Goal: Task Accomplishment & Management: Use online tool/utility

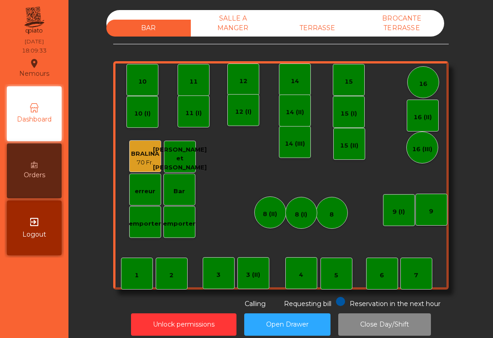
click at [286, 152] on div "14 (III)" at bounding box center [295, 142] width 32 height 32
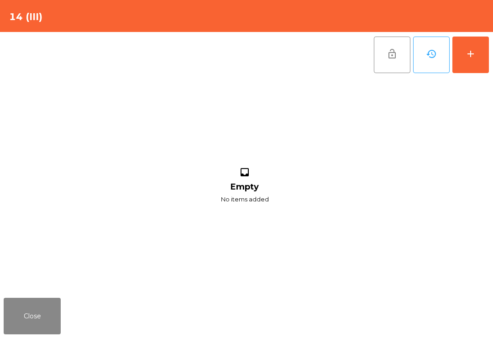
click at [470, 58] on div "add" at bounding box center [470, 53] width 11 height 11
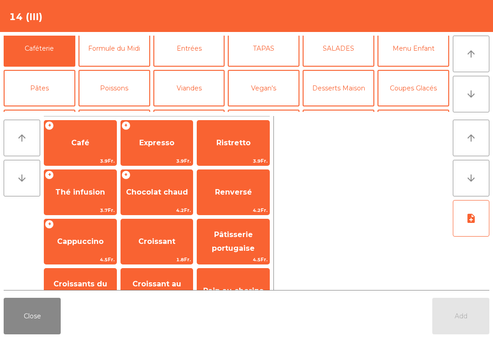
scroll to position [42, 0]
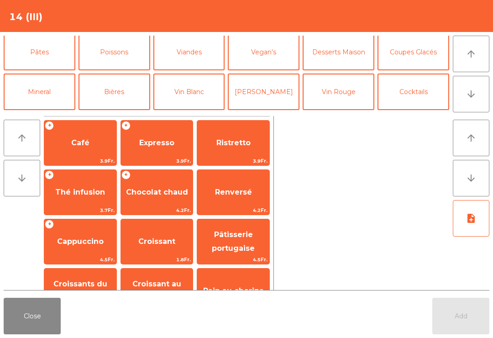
click at [194, 93] on button "Vin Blanc" at bounding box center [189, 91] width 72 height 37
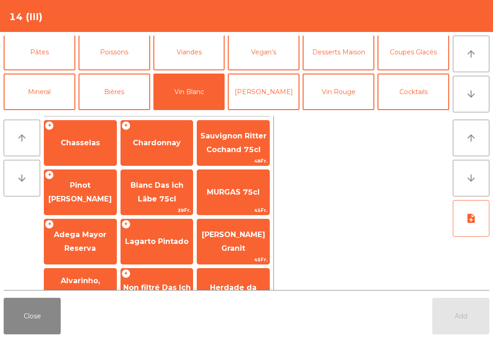
click at [150, 146] on span "Chardonnay" at bounding box center [157, 142] width 48 height 9
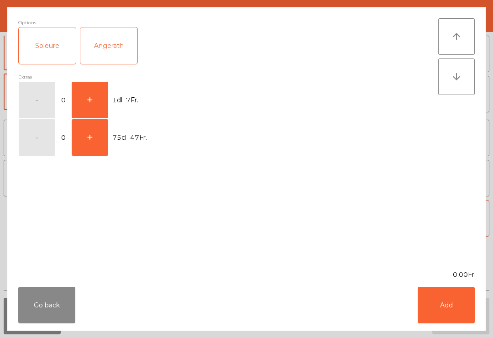
click at [106, 78] on div "Extras" at bounding box center [228, 77] width 420 height 9
click at [96, 100] on button "+" at bounding box center [90, 100] width 37 height 37
click at [423, 308] on button "Add" at bounding box center [446, 305] width 57 height 37
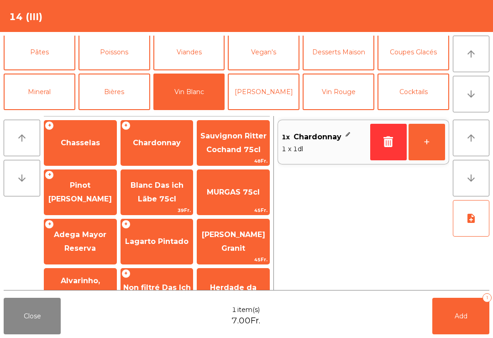
click at [431, 154] on button "+" at bounding box center [426, 142] width 37 height 37
click at [469, 316] on button "Add 2" at bounding box center [460, 316] width 57 height 37
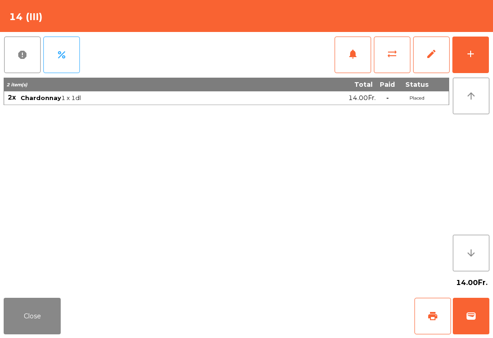
click at [42, 314] on button "Close" at bounding box center [32, 316] width 57 height 37
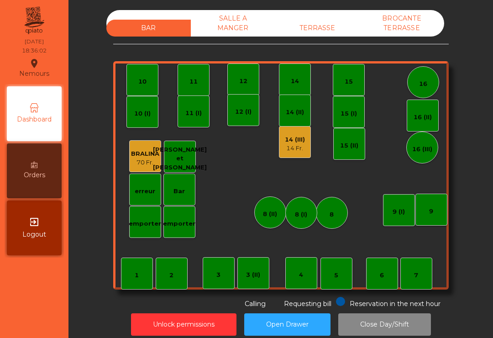
click at [217, 284] on div "3" at bounding box center [219, 273] width 32 height 32
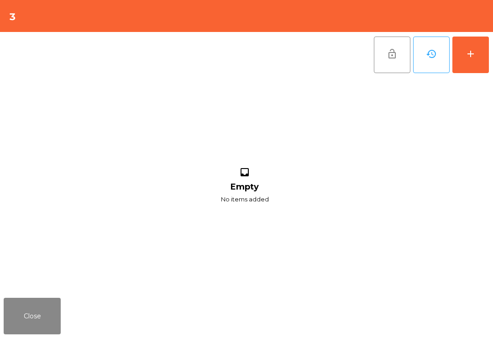
click at [476, 57] on button "add" at bounding box center [470, 55] width 37 height 37
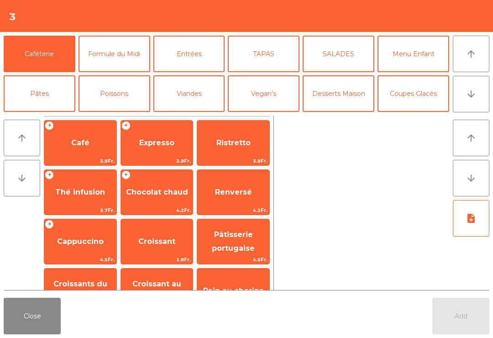
scroll to position [84, 0]
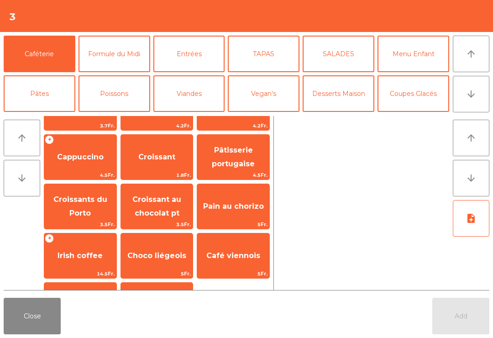
click at [88, 161] on span "Cappuccino" at bounding box center [80, 156] width 47 height 9
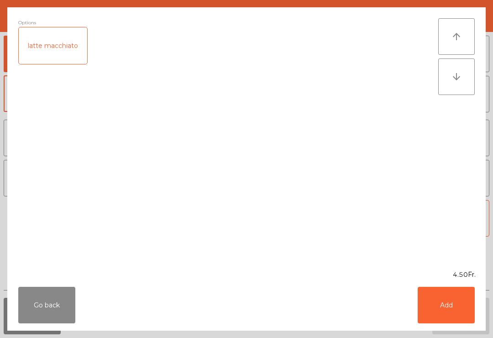
click at [449, 304] on button "Add" at bounding box center [446, 305] width 57 height 37
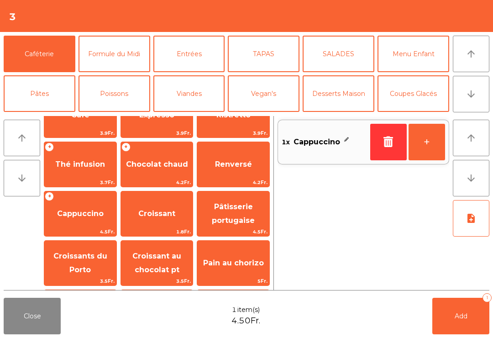
click at [116, 115] on button "Bières" at bounding box center [114, 133] width 72 height 37
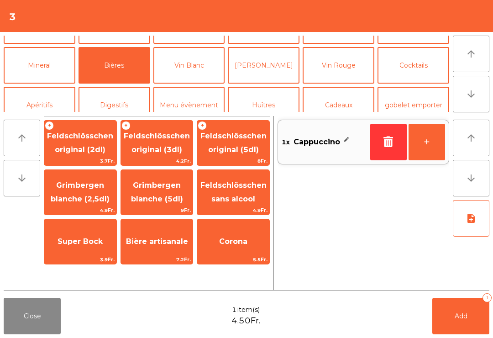
scroll to position [0, 0]
click at [74, 197] on span "Grimbergen blanche (2,5dl)" at bounding box center [80, 192] width 59 height 22
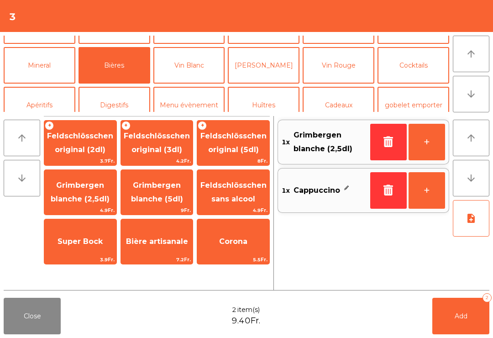
click at [455, 313] on span "Add" at bounding box center [461, 316] width 13 height 8
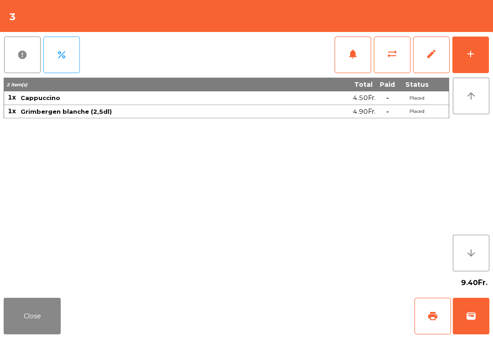
click at [466, 54] on div "add" at bounding box center [470, 53] width 11 height 11
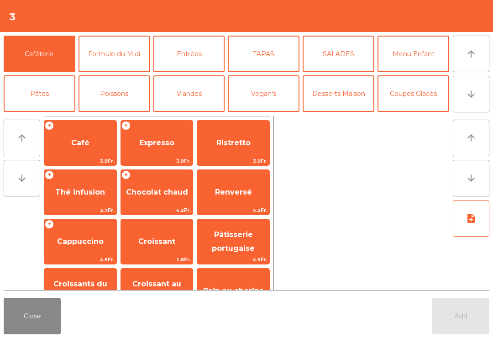
click at [193, 59] on button "Entrées" at bounding box center [189, 54] width 72 height 37
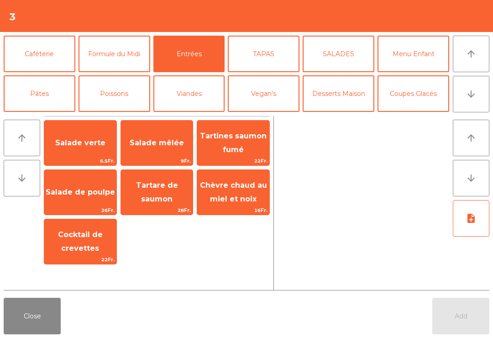
click at [235, 199] on span "Chèvre chaud au miel et noix" at bounding box center [233, 192] width 67 height 22
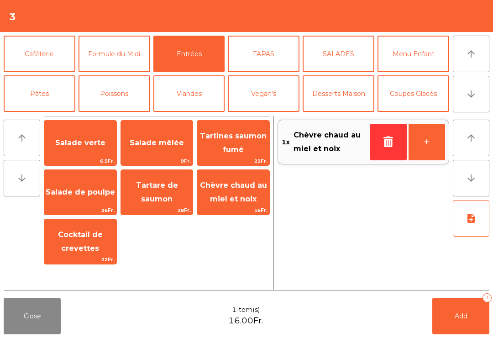
click at [477, 221] on button "note_add" at bounding box center [471, 218] width 37 height 37
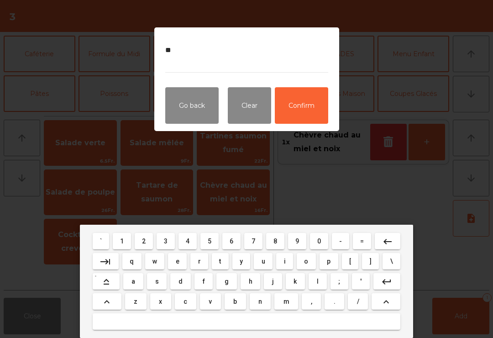
type textarea "*"
type textarea "******"
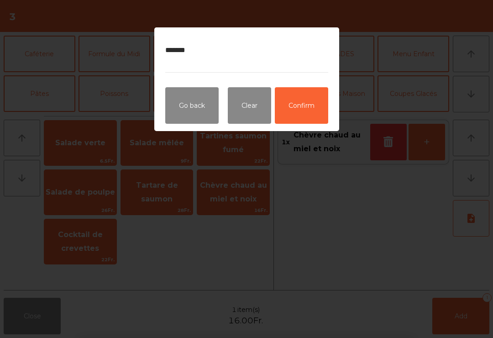
click at [309, 105] on button "Confirm" at bounding box center [301, 105] width 53 height 37
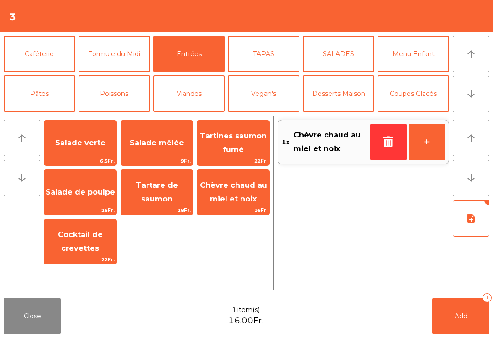
click at [465, 317] on span "Add" at bounding box center [461, 316] width 13 height 8
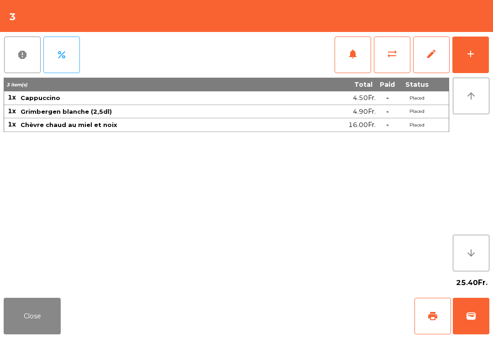
click at [14, 308] on button "Close" at bounding box center [32, 316] width 57 height 37
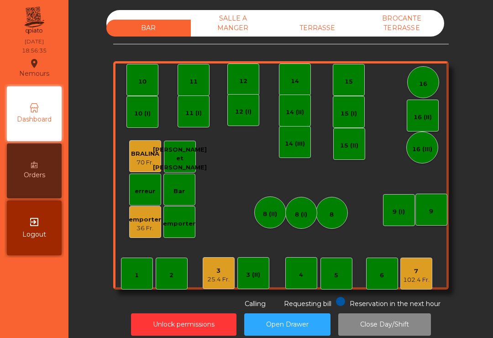
scroll to position [9, 0]
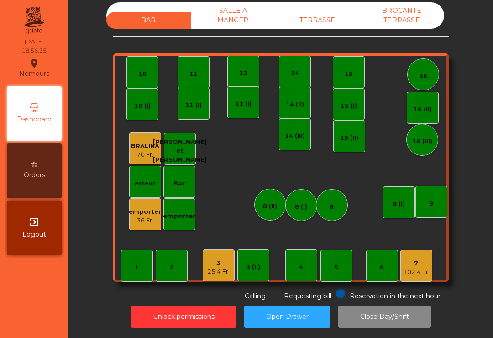
click at [225, 267] on div "25.4 Fr." at bounding box center [218, 271] width 22 height 9
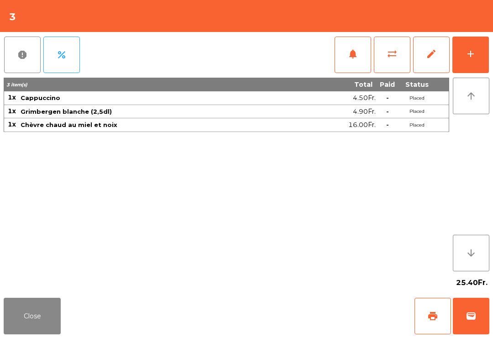
scroll to position [7, 0]
click at [479, 319] on button "wallet" at bounding box center [471, 316] width 37 height 37
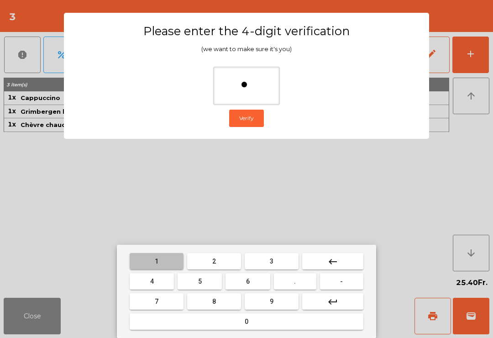
type input "**"
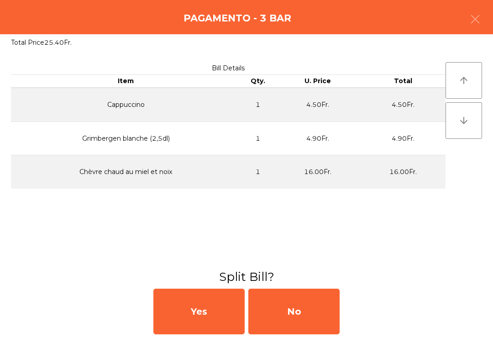
click at [301, 314] on div "No" at bounding box center [293, 311] width 91 height 46
click at [308, 314] on div "No" at bounding box center [293, 311] width 91 height 46
click at [314, 313] on div "No" at bounding box center [293, 311] width 91 height 46
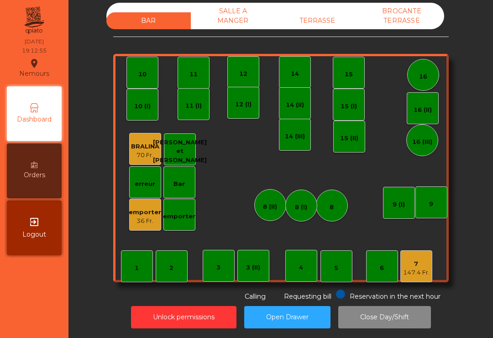
click at [146, 211] on div "emporter" at bounding box center [145, 212] width 32 height 9
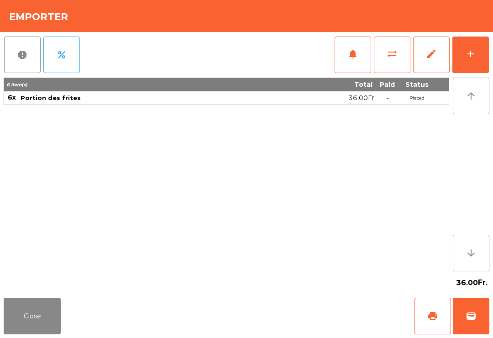
click at [427, 322] on button "print" at bounding box center [432, 316] width 37 height 37
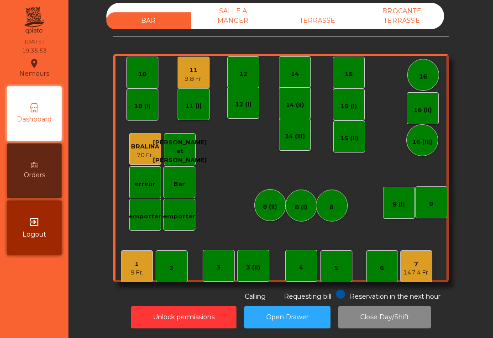
click at [198, 62] on div "11 9.8 Fr." at bounding box center [194, 73] width 32 height 32
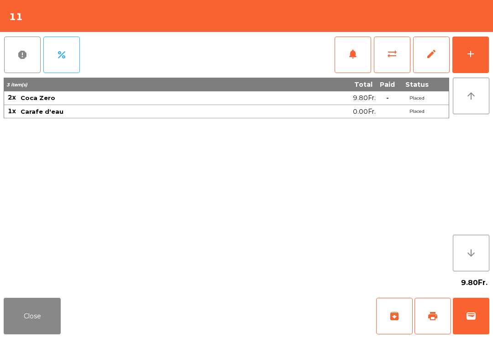
click at [473, 60] on button "add" at bounding box center [470, 55] width 37 height 37
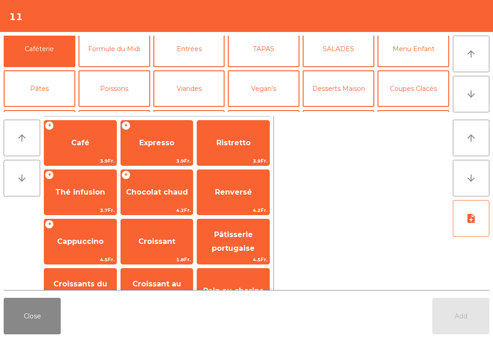
scroll to position [5, 0]
click at [119, 189] on button "La Chasse" at bounding box center [114, 207] width 72 height 37
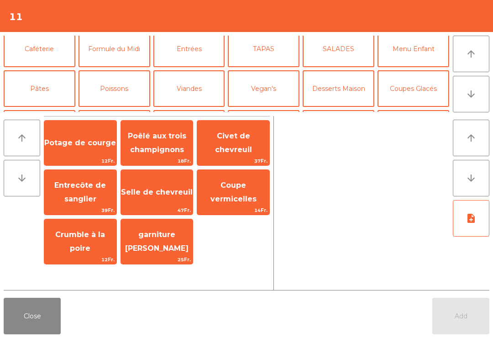
scroll to position [119, 0]
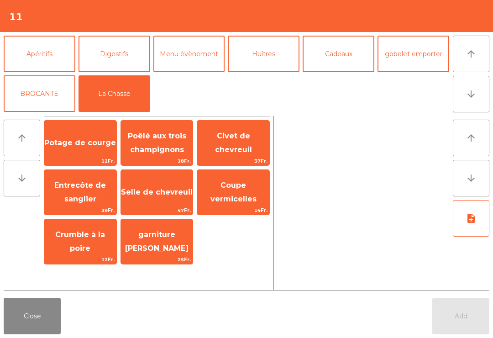
click at [86, 136] on span "Potage de courge" at bounding box center [80, 143] width 72 height 25
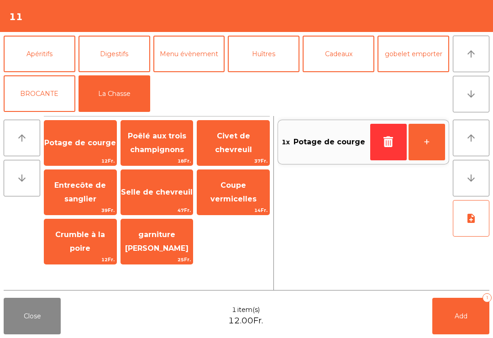
click at [168, 158] on span "18Fr." at bounding box center [157, 161] width 72 height 9
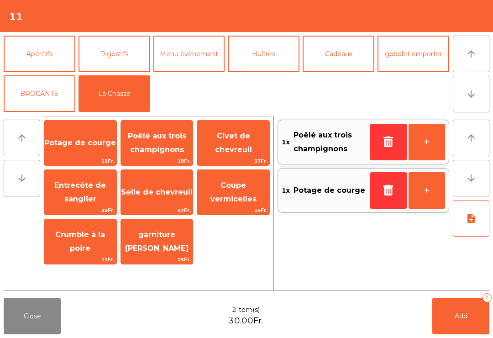
click at [158, 192] on span "Selle de chevreuil" at bounding box center [157, 192] width 72 height 9
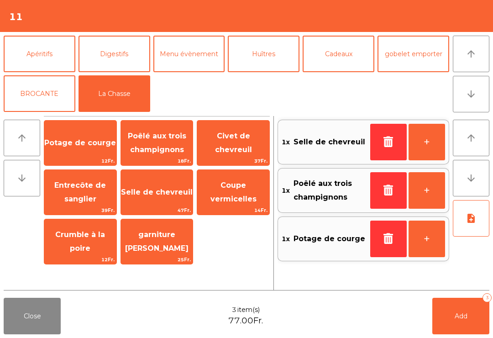
click at [158, 192] on span "Selle de chevreuil" at bounding box center [157, 192] width 72 height 9
click at [450, 314] on button "Add 4" at bounding box center [460, 316] width 57 height 37
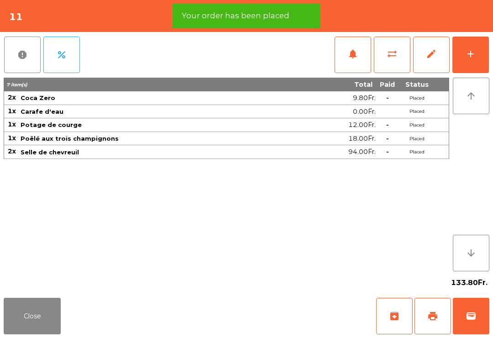
click at [31, 320] on button "Close" at bounding box center [32, 316] width 57 height 37
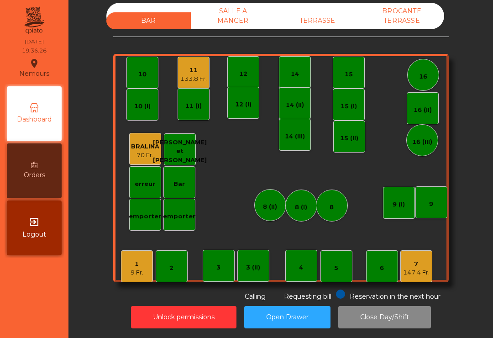
click at [200, 76] on div "133.8 Fr." at bounding box center [193, 78] width 26 height 9
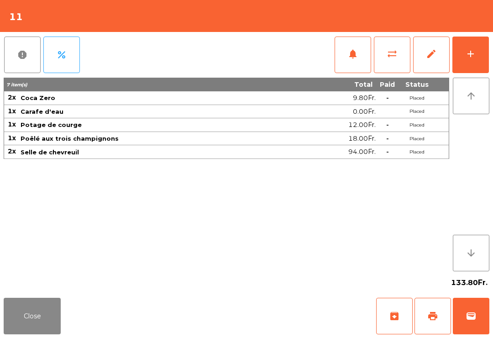
click at [473, 60] on button "add" at bounding box center [470, 55] width 37 height 37
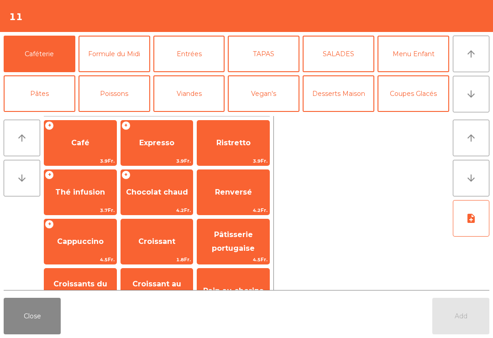
scroll to position [65, 0]
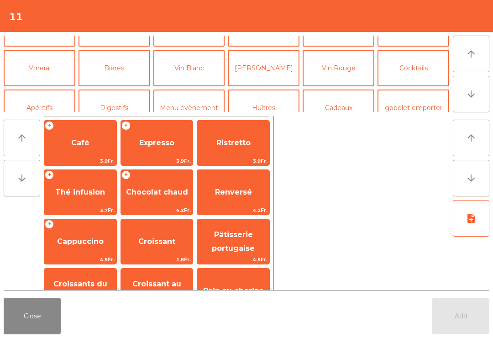
click at [335, 75] on button "Vin Rouge" at bounding box center [339, 68] width 72 height 37
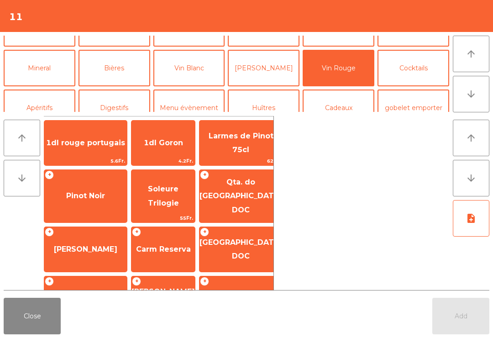
click at [236, 238] on span "[GEOGRAPHIC_DATA] DOC" at bounding box center [240, 249] width 83 height 22
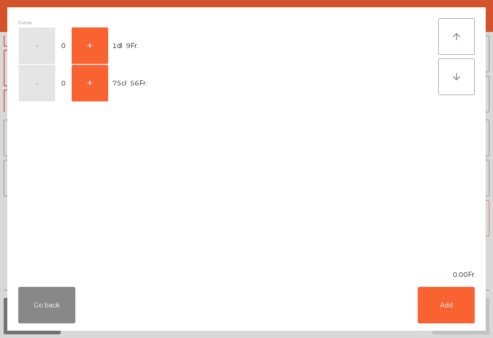
click at [104, 43] on button "+" at bounding box center [90, 45] width 37 height 37
click at [460, 313] on button "Add" at bounding box center [446, 305] width 57 height 37
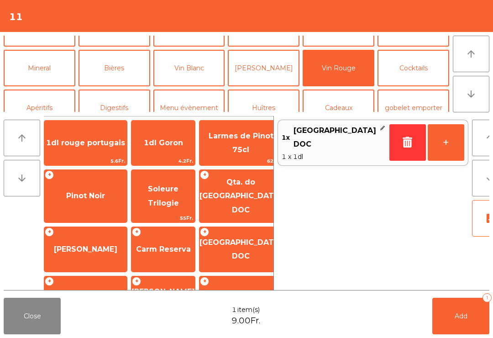
scroll to position [42, 0]
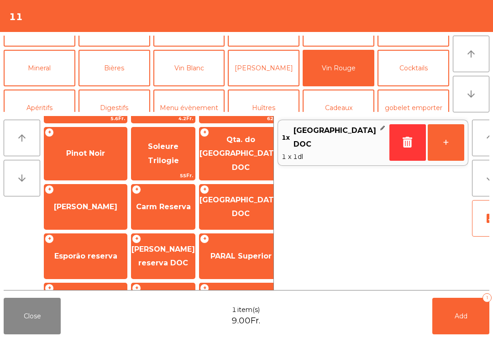
click at [430, 142] on button "+" at bounding box center [446, 142] width 37 height 37
click at [465, 317] on span "Add" at bounding box center [461, 316] width 13 height 8
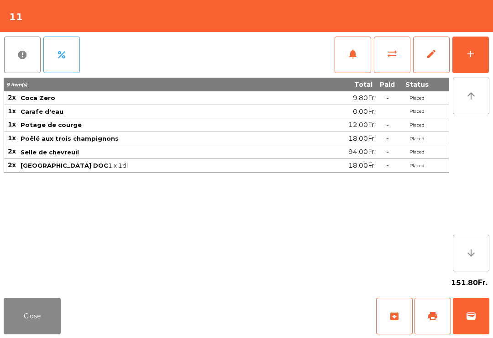
click at [12, 319] on button "Close" at bounding box center [32, 316] width 57 height 37
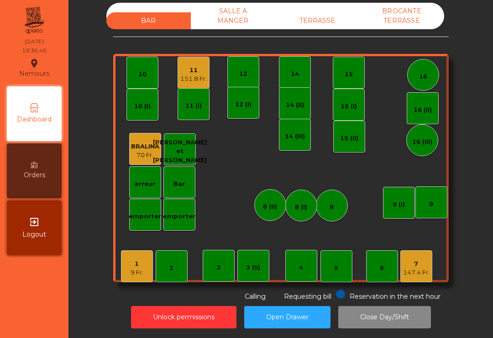
click at [426, 113] on div "16 (II)" at bounding box center [422, 109] width 18 height 9
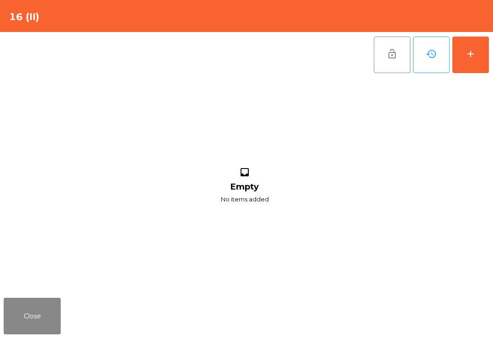
click at [464, 48] on button "add" at bounding box center [470, 55] width 37 height 37
click at [476, 54] on button "add" at bounding box center [470, 55] width 37 height 37
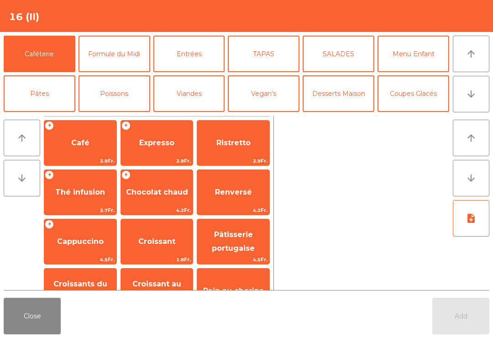
click at [54, 115] on button "Mineral" at bounding box center [40, 133] width 72 height 37
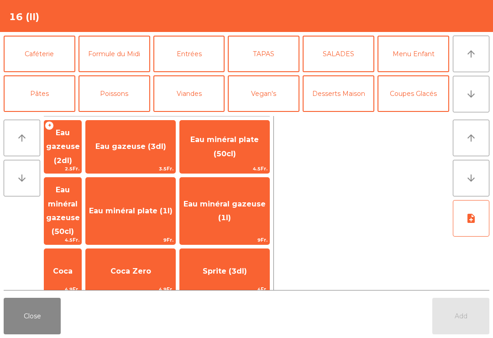
scroll to position [56, 0]
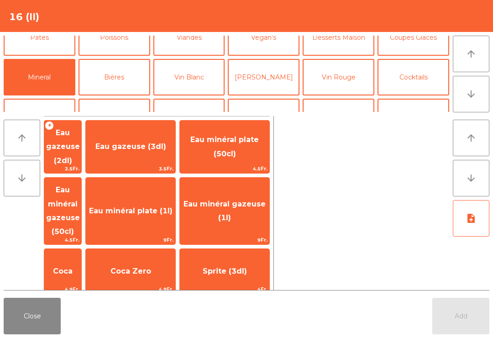
click at [233, 150] on span "Eau minéral plate (50cl)" at bounding box center [224, 146] width 68 height 22
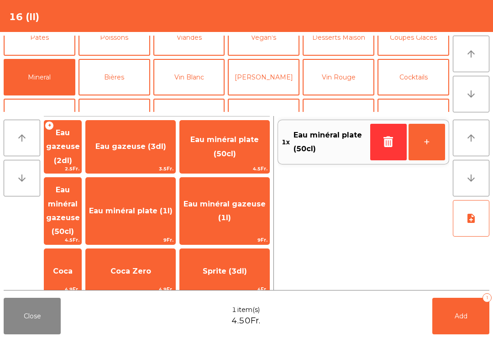
click at [81, 193] on span "Eau minéral gazeuse (50cl)" at bounding box center [62, 211] width 37 height 67
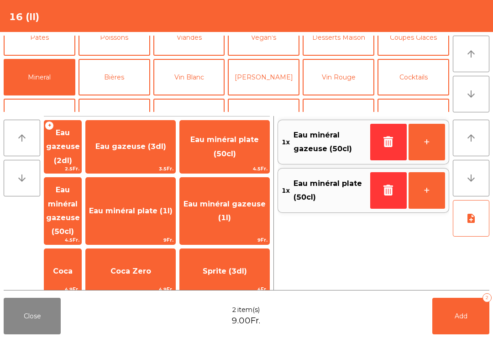
click at [467, 322] on button "Add 2" at bounding box center [460, 316] width 57 height 37
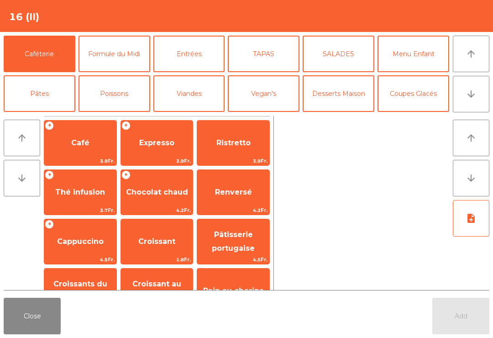
click at [58, 333] on button "Close" at bounding box center [32, 316] width 57 height 37
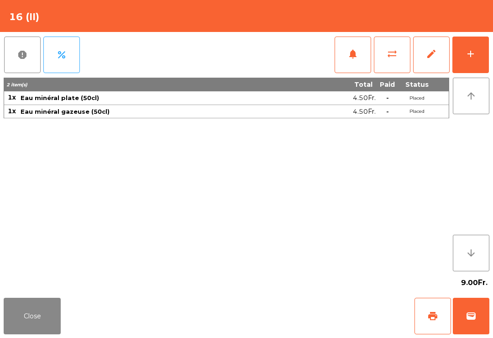
click at [50, 304] on button "Close" at bounding box center [32, 316] width 57 height 37
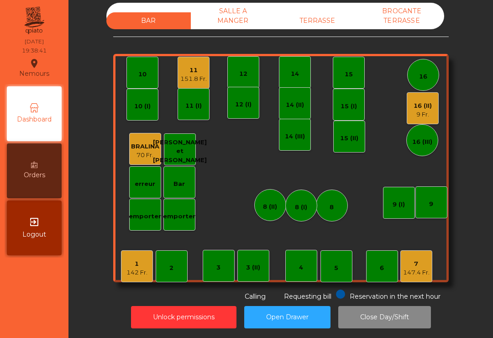
click at [145, 77] on div "10" at bounding box center [142, 74] width 8 height 9
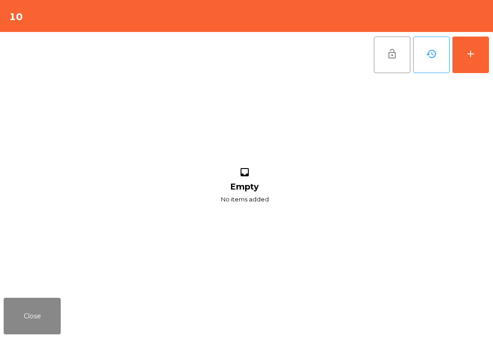
click at [472, 60] on button "add" at bounding box center [470, 55] width 37 height 37
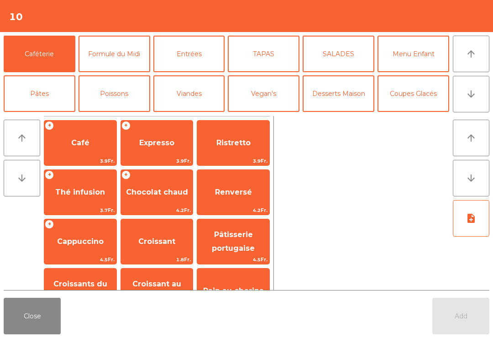
click at [480, 105] on button "arrow_downward" at bounding box center [471, 94] width 37 height 37
click at [48, 115] on button "Mineral" at bounding box center [40, 133] width 72 height 37
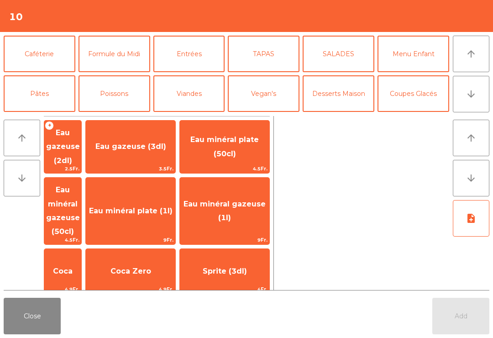
click at [81, 191] on span "Eau minéral gazeuse (50cl)" at bounding box center [62, 211] width 37 height 67
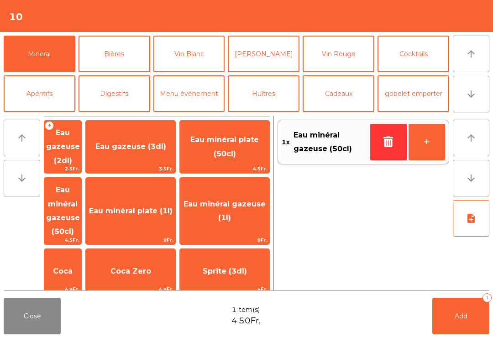
click at [477, 333] on button "Add 1" at bounding box center [460, 316] width 57 height 37
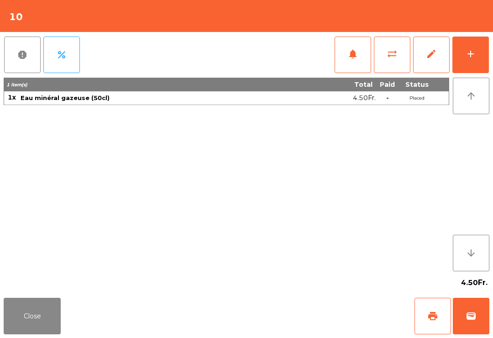
click at [20, 329] on button "Close" at bounding box center [32, 316] width 57 height 37
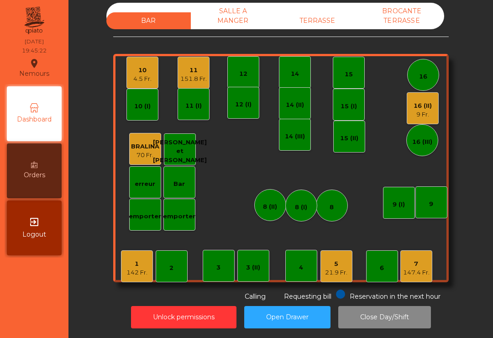
click at [140, 79] on div "4.5 Fr." at bounding box center [142, 78] width 18 height 9
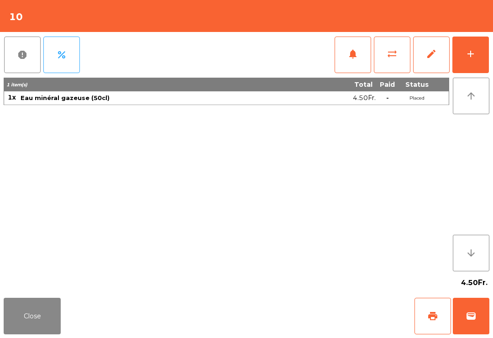
click at [477, 55] on button "add" at bounding box center [470, 55] width 37 height 37
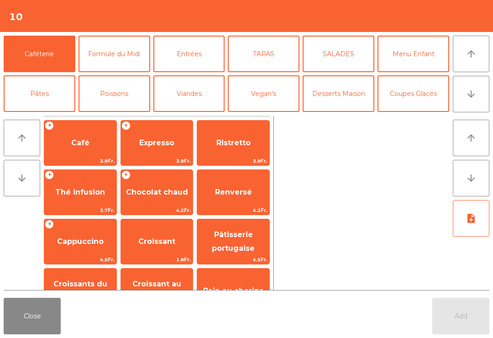
click at [189, 52] on button "Entrées" at bounding box center [189, 54] width 72 height 37
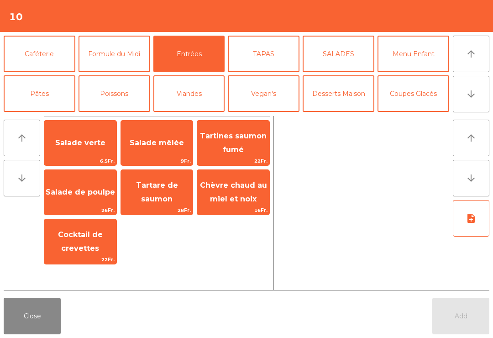
click at [153, 142] on span "Salade mêlée" at bounding box center [157, 142] width 54 height 9
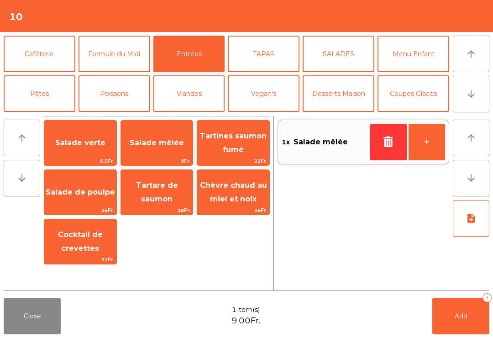
scroll to position [164, 0]
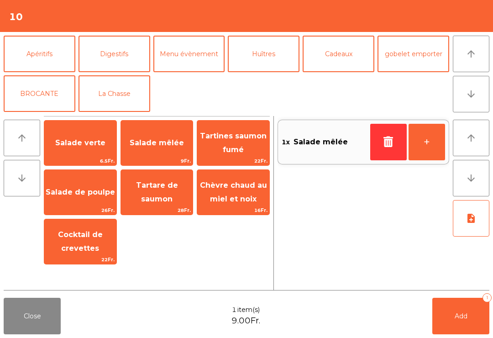
click at [120, 97] on button "La Chasse" at bounding box center [114, 93] width 72 height 37
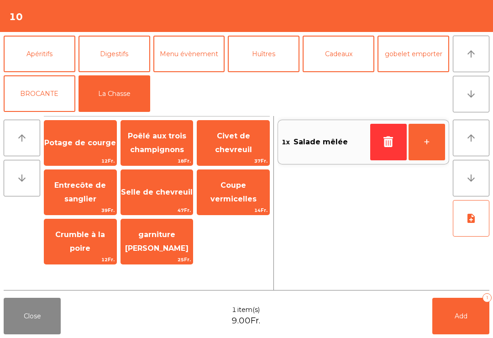
click at [240, 152] on span "Civet de chevreuil" at bounding box center [233, 143] width 72 height 39
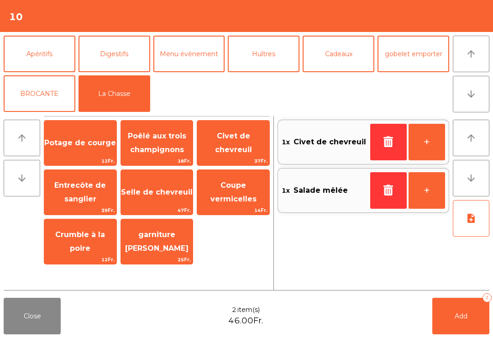
scroll to position [119, 0]
click at [179, 181] on span "Selle de chevreuil" at bounding box center [157, 192] width 72 height 25
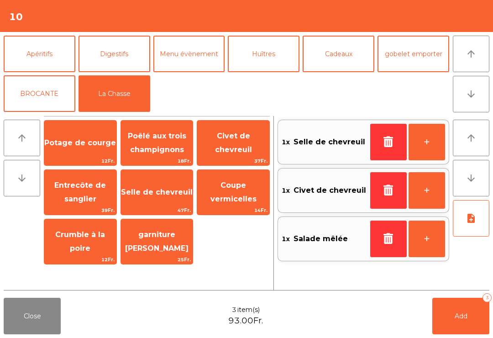
click at [457, 216] on button "note_add" at bounding box center [471, 218] width 37 height 37
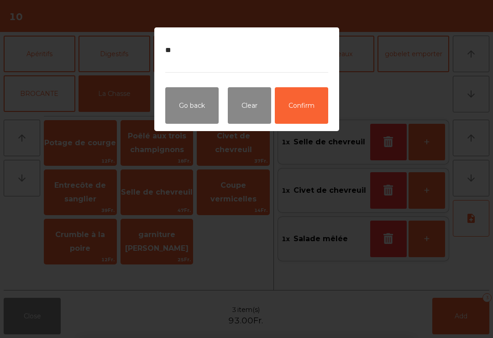
click at [302, 107] on button "Confirm" at bounding box center [301, 105] width 53 height 37
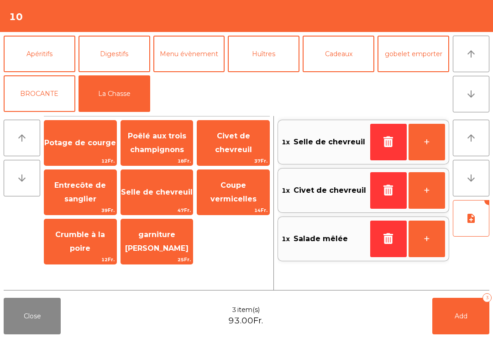
click at [450, 321] on button "Add 3" at bounding box center [460, 316] width 57 height 37
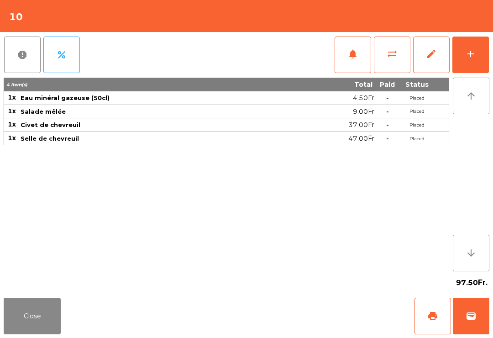
click at [15, 320] on button "Close" at bounding box center [32, 316] width 57 height 37
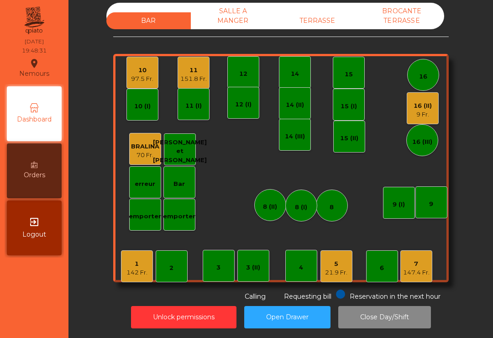
click at [137, 259] on div "1 142 Fr." at bounding box center [136, 266] width 21 height 21
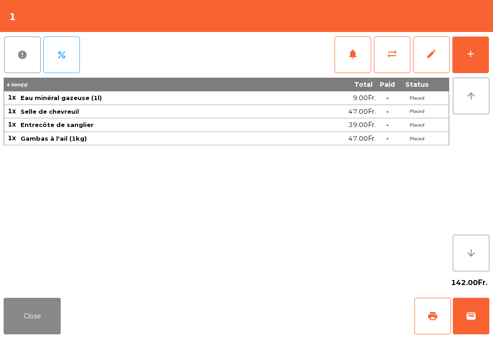
click at [353, 58] on span "notifications" at bounding box center [352, 53] width 11 height 11
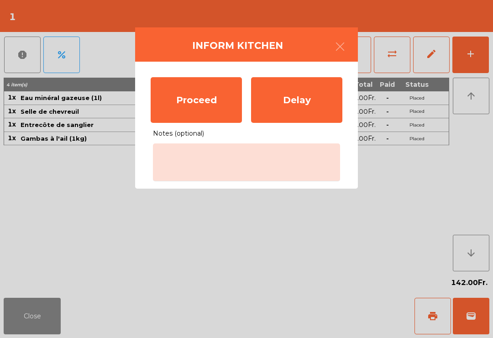
click at [191, 108] on div "Proceed" at bounding box center [196, 100] width 91 height 46
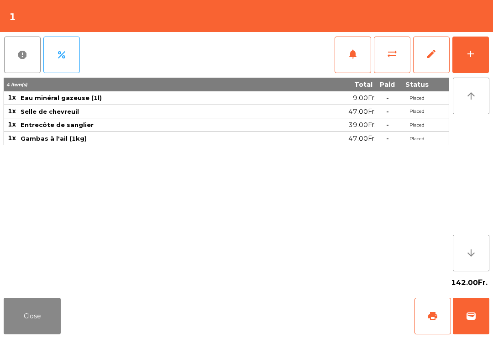
click at [27, 333] on button "Close" at bounding box center [32, 316] width 57 height 37
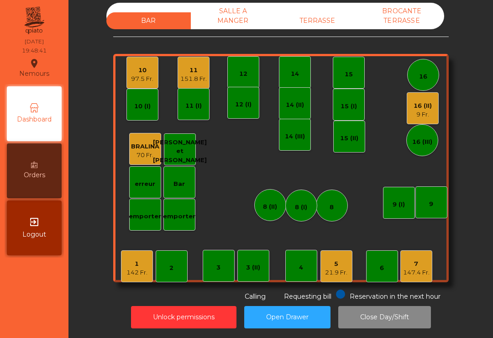
click at [425, 75] on div "16" at bounding box center [423, 76] width 8 height 9
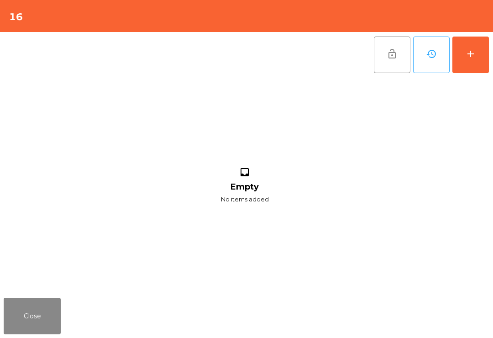
click at [39, 315] on button "Close" at bounding box center [32, 316] width 57 height 37
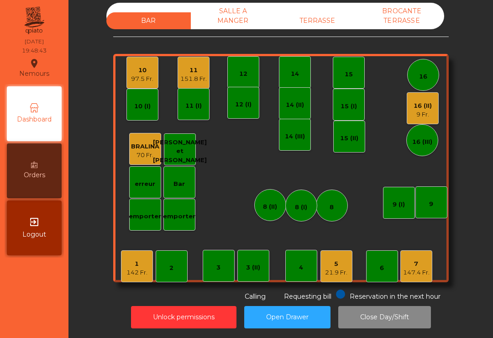
click at [431, 114] on div "9 Fr." at bounding box center [422, 114] width 18 height 9
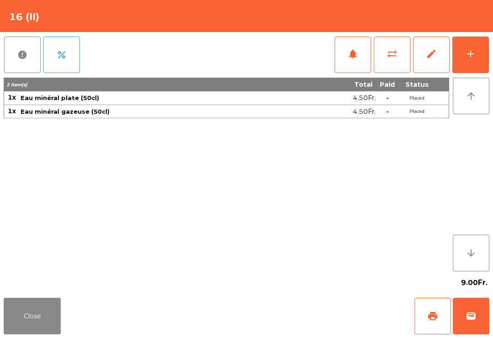
click at [387, 53] on span "sync_alt" at bounding box center [392, 53] width 11 height 11
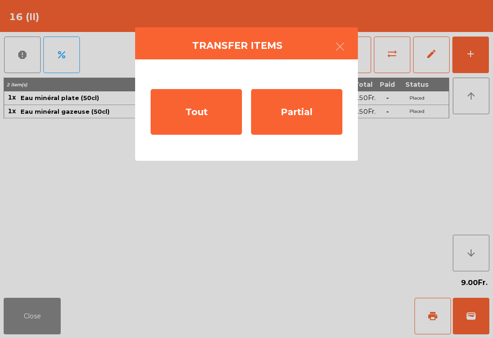
click at [219, 108] on div "Tout" at bounding box center [196, 112] width 91 height 46
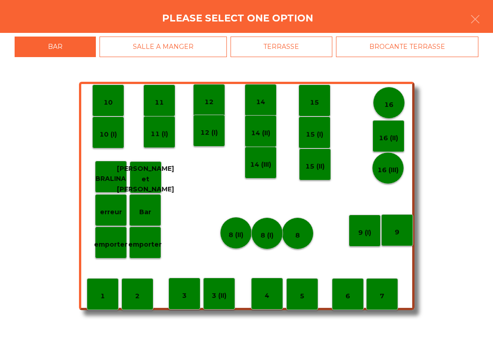
click at [389, 104] on p "16" at bounding box center [388, 104] width 9 height 10
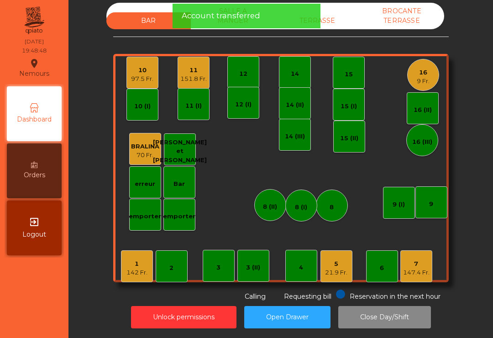
click at [425, 68] on div "16" at bounding box center [423, 72] width 13 height 9
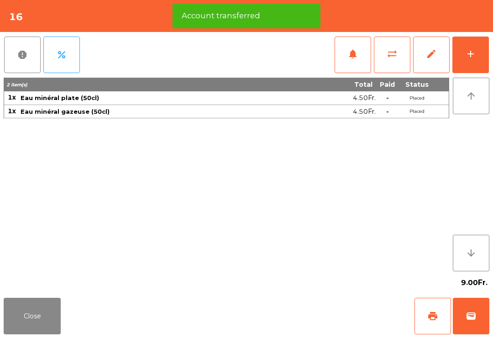
click at [481, 57] on button "add" at bounding box center [470, 55] width 37 height 37
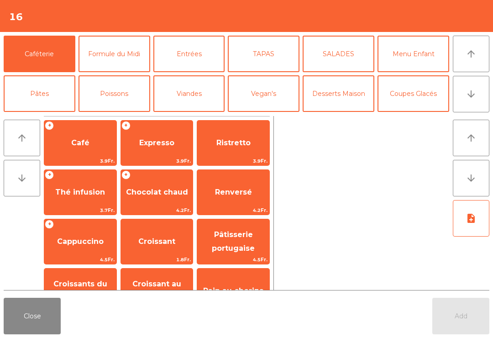
click at [424, 115] on button "Cocktails" at bounding box center [413, 133] width 72 height 37
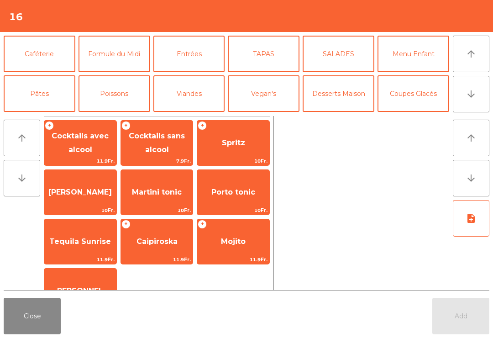
scroll to position [75, 0]
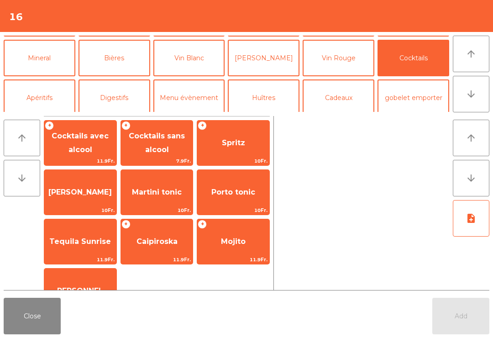
click at [68, 193] on span "[PERSON_NAME]" at bounding box center [80, 192] width 72 height 25
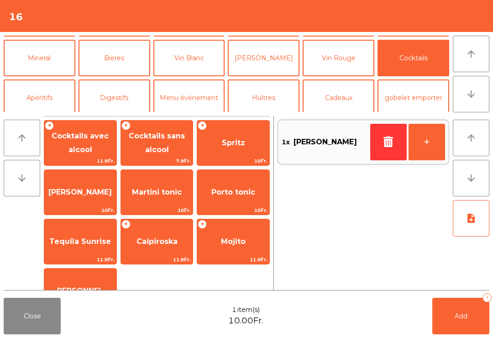
click at [429, 150] on button "+" at bounding box center [426, 142] width 37 height 37
click at [226, 209] on span "10Fr." at bounding box center [233, 210] width 72 height 9
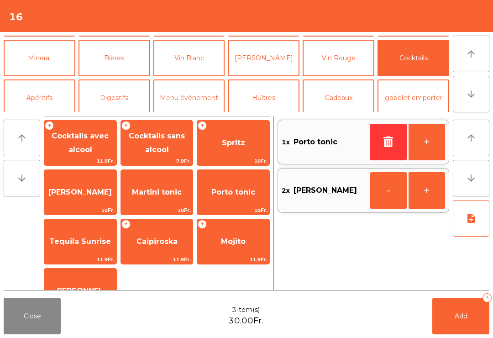
click at [474, 323] on button "Add 3" at bounding box center [460, 316] width 57 height 37
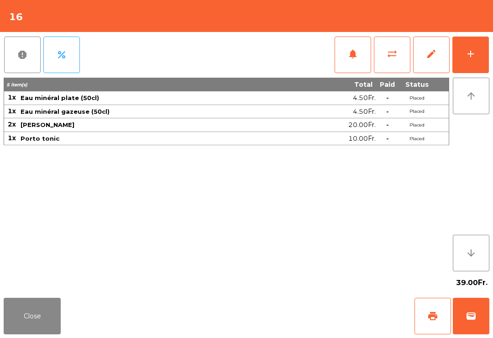
click at [57, 333] on button "Close" at bounding box center [32, 316] width 57 height 37
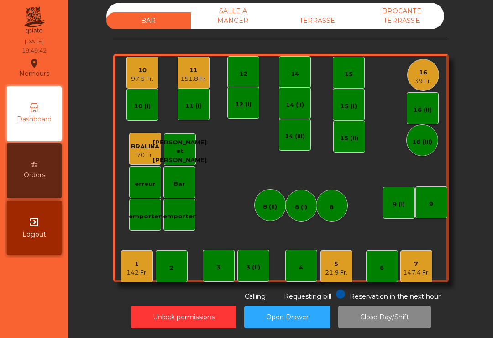
click at [243, 73] on div "12" at bounding box center [243, 73] width 8 height 9
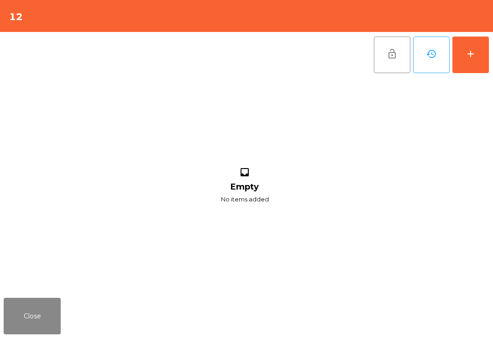
click at [476, 62] on button "add" at bounding box center [470, 55] width 37 height 37
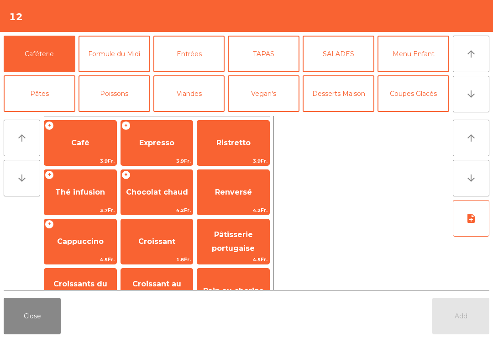
click at [471, 92] on icon "arrow_downward" at bounding box center [470, 94] width 11 height 11
click at [48, 115] on button "Mineral" at bounding box center [40, 133] width 72 height 37
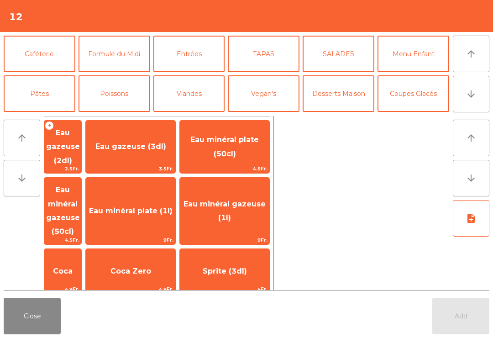
click at [251, 146] on span "Eau minéral plate (50cl)" at bounding box center [224, 146] width 89 height 39
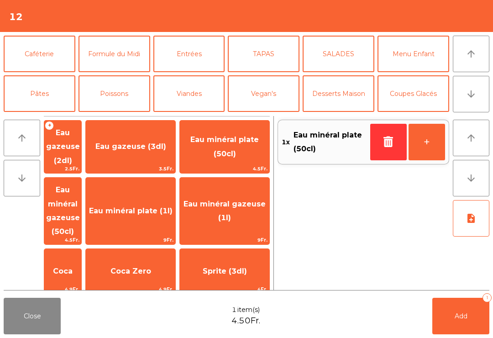
click at [205, 115] on button "Vin Blanc" at bounding box center [189, 133] width 72 height 37
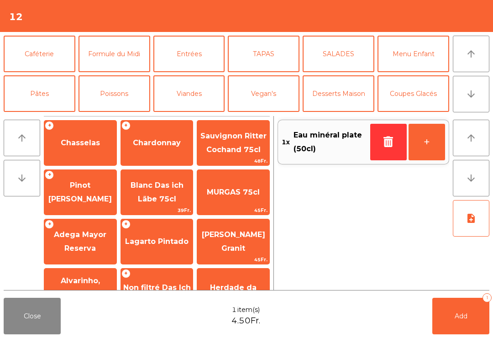
scroll to position [79, 0]
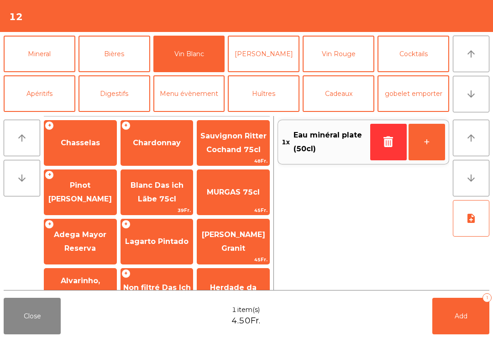
click at [86, 141] on span "Chasselas" at bounding box center [80, 142] width 39 height 9
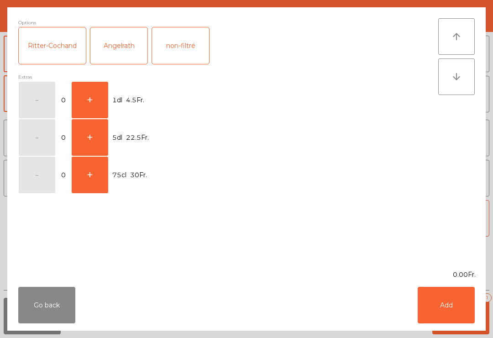
click at [91, 103] on button "+" at bounding box center [90, 100] width 37 height 37
click at [452, 307] on button "Add" at bounding box center [446, 305] width 57 height 37
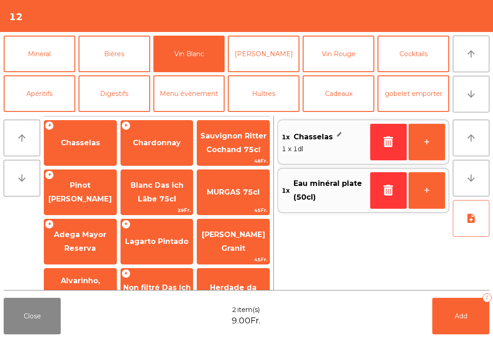
click at [471, 329] on button "Add 2" at bounding box center [460, 316] width 57 height 37
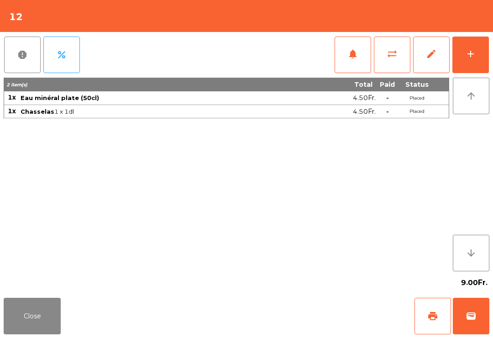
click at [478, 50] on button "add" at bounding box center [470, 55] width 37 height 37
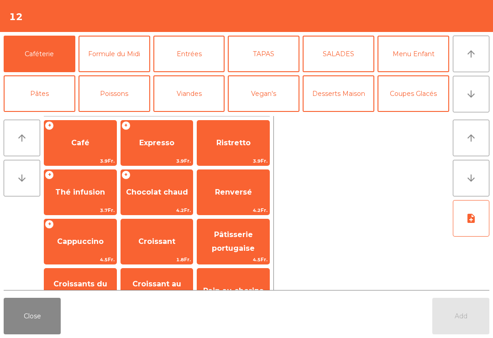
click at [184, 44] on button "Entrées" at bounding box center [189, 54] width 72 height 37
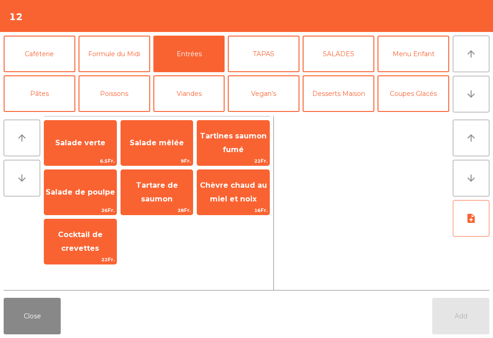
click at [78, 140] on span "Salade verte" at bounding box center [80, 142] width 50 height 9
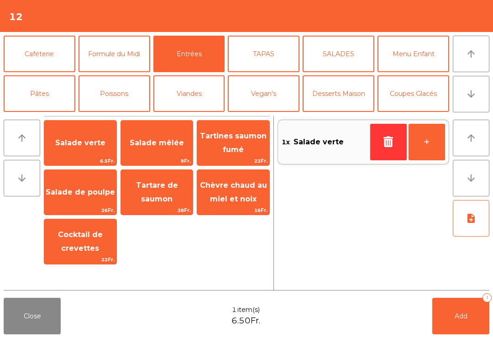
click at [157, 147] on span "Salade mêlée" at bounding box center [157, 142] width 54 height 9
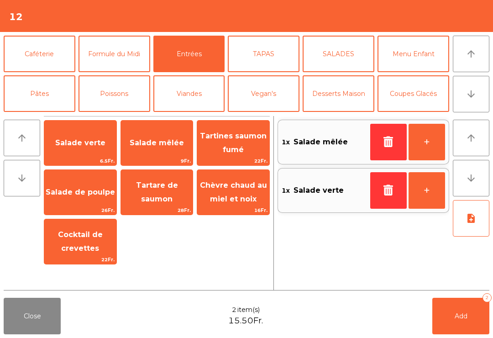
scroll to position [92, 0]
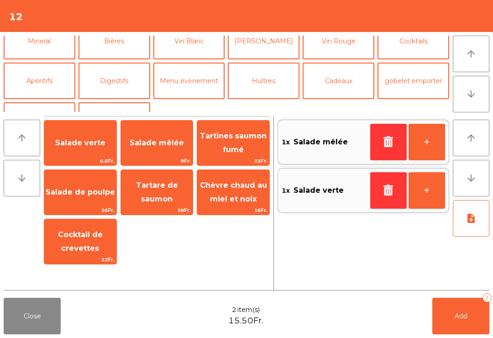
click at [119, 102] on button "La Chasse" at bounding box center [114, 120] width 72 height 37
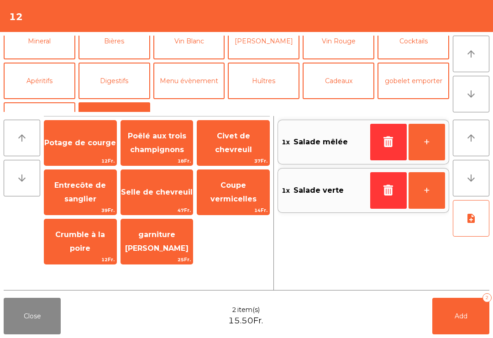
scroll to position [119, 0]
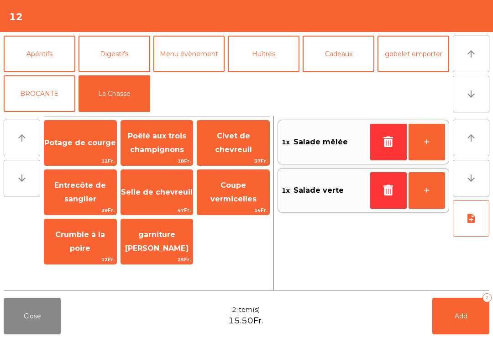
click at [237, 146] on span "Civet de chevreuil" at bounding box center [233, 142] width 37 height 22
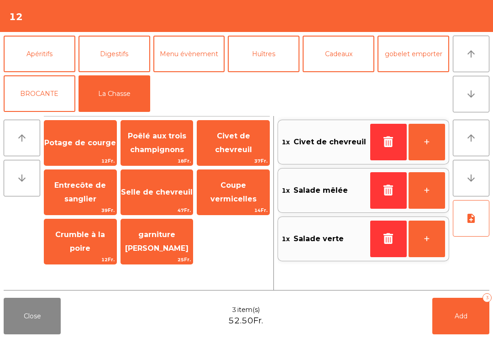
click at [235, 152] on span "Civet de chevreuil" at bounding box center [233, 143] width 72 height 39
click at [471, 319] on button "Add 4" at bounding box center [460, 316] width 57 height 37
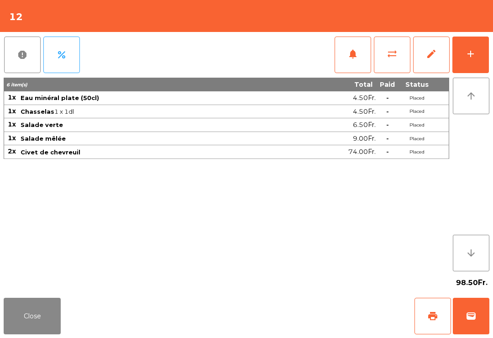
click at [17, 328] on button "Close" at bounding box center [32, 316] width 57 height 37
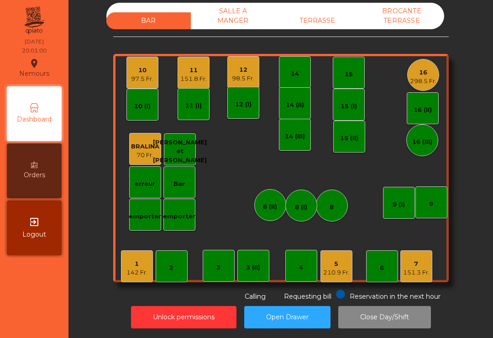
click at [138, 75] on div "97.5 Fr." at bounding box center [142, 78] width 22 height 9
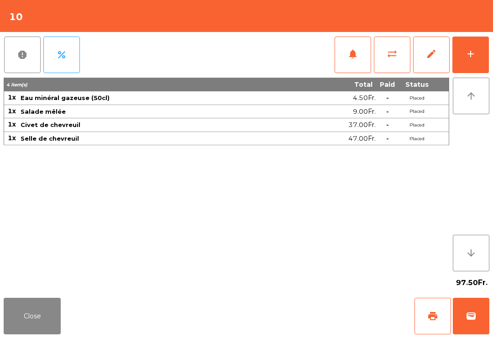
click at [353, 52] on span "notifications" at bounding box center [352, 53] width 11 height 11
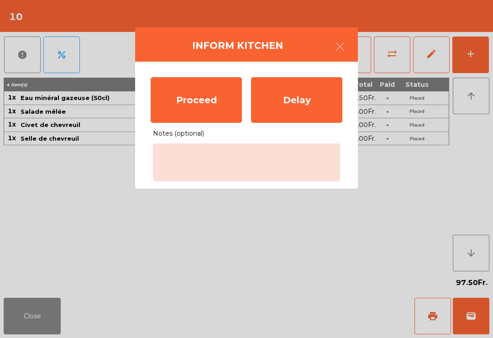
click at [190, 105] on div "Proceed" at bounding box center [196, 100] width 91 height 46
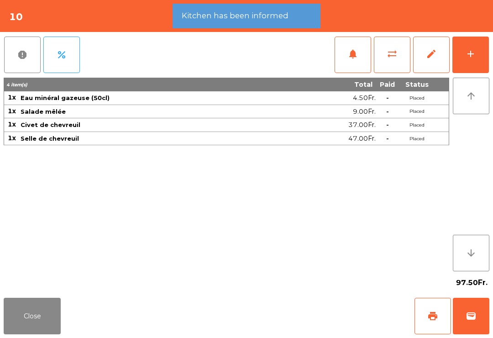
click at [29, 319] on button "Close" at bounding box center [32, 316] width 57 height 37
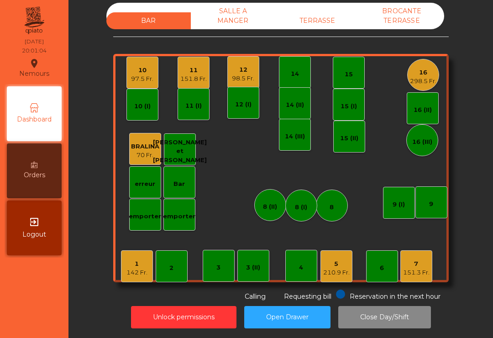
click at [409, 270] on div "151.3 Fr." at bounding box center [416, 272] width 26 height 9
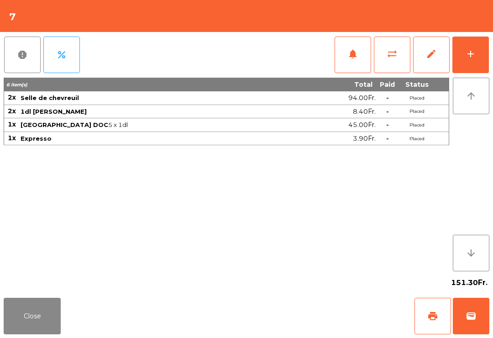
click at [436, 318] on span "print" at bounding box center [432, 315] width 11 height 11
click at [80, 335] on div "Close print wallet" at bounding box center [246, 316] width 493 height 44
click at [76, 315] on div "Close print wallet" at bounding box center [246, 316] width 493 height 44
click at [66, 309] on div "Close print wallet" at bounding box center [246, 316] width 493 height 44
click at [48, 334] on button "Close" at bounding box center [32, 316] width 57 height 37
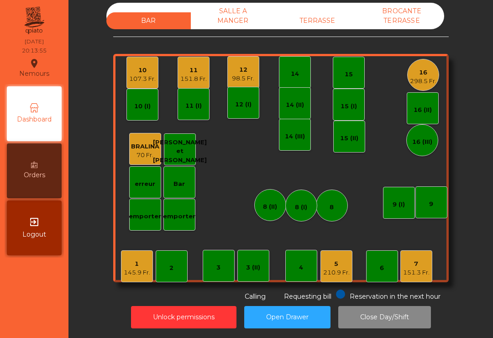
click at [249, 70] on div "12" at bounding box center [243, 69] width 22 height 9
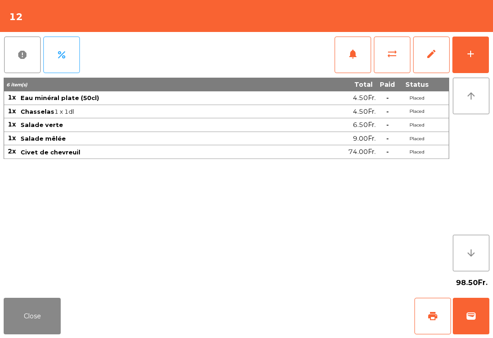
click at [345, 63] on button "notifications" at bounding box center [353, 55] width 37 height 37
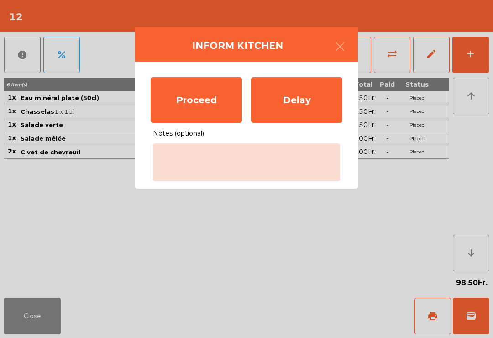
click at [186, 95] on div "Proceed" at bounding box center [196, 100] width 91 height 46
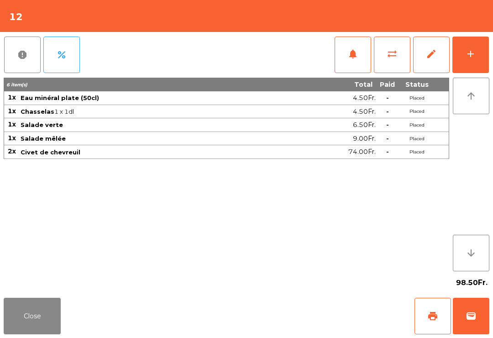
click at [39, 331] on button "Close" at bounding box center [32, 316] width 57 height 37
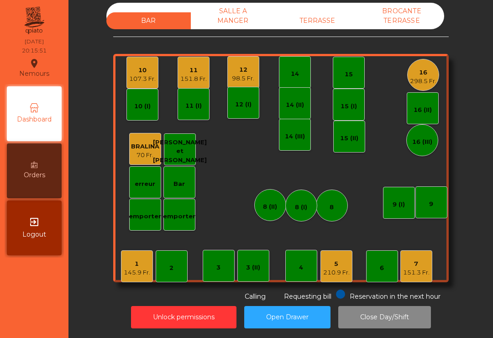
click at [350, 79] on div "15" at bounding box center [349, 73] width 32 height 32
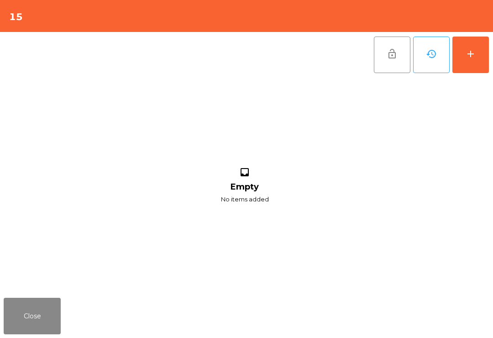
click at [478, 50] on button "add" at bounding box center [470, 55] width 37 height 37
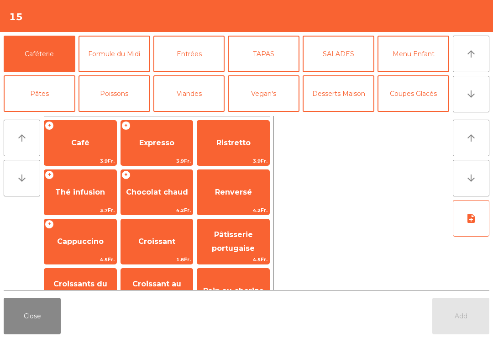
click at [125, 115] on button "Bières" at bounding box center [114, 133] width 72 height 37
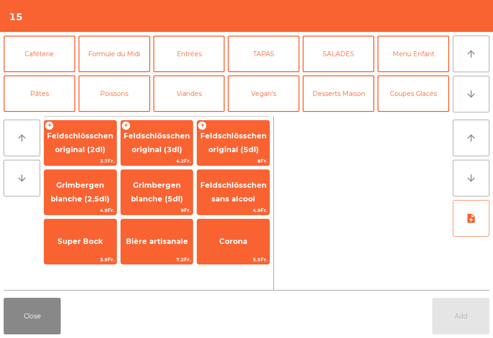
click at [93, 253] on span "Super Bock" at bounding box center [80, 241] width 72 height 25
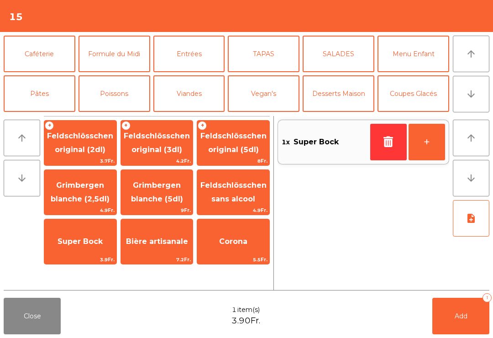
scroll to position [56, 0]
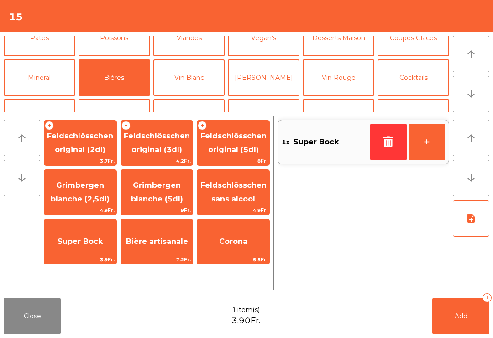
click at [53, 85] on button "Mineral" at bounding box center [40, 77] width 72 height 37
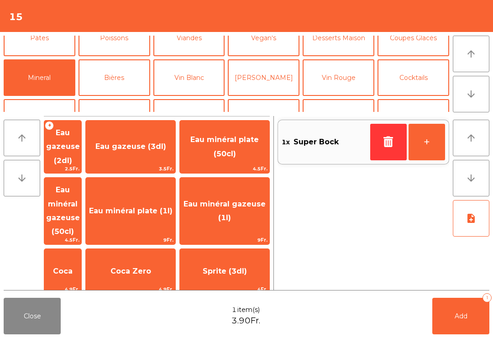
click at [73, 267] on span "Coca" at bounding box center [63, 271] width 20 height 9
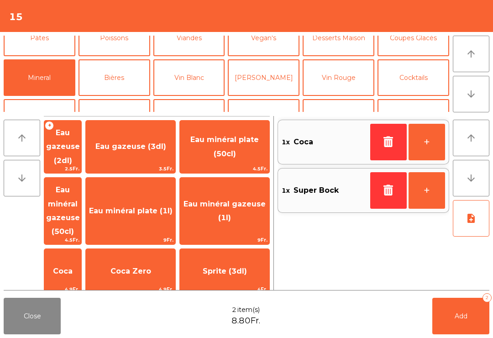
click at [162, 206] on span "Eau minéral plate (1l)" at bounding box center [131, 210] width 84 height 9
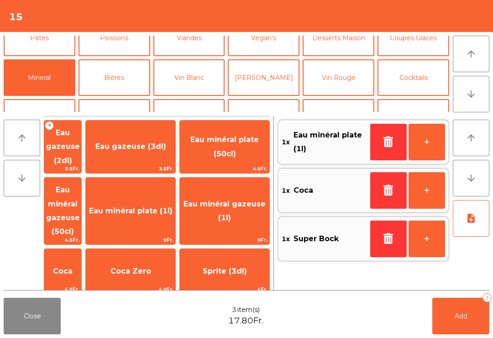
scroll to position [78, 0]
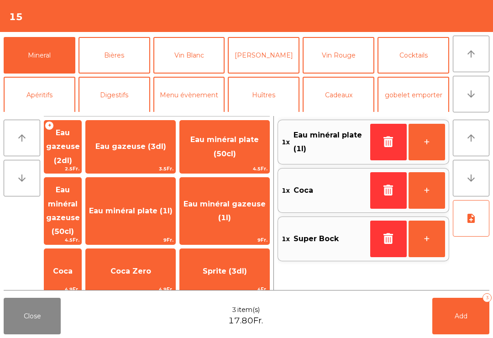
click at [465, 326] on button "Add 3" at bounding box center [460, 316] width 57 height 37
